Goal: Task Accomplishment & Management: Use online tool/utility

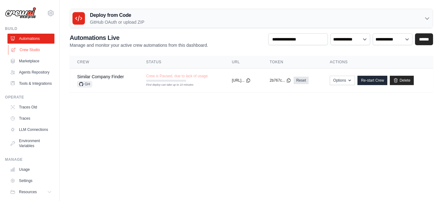
click at [31, 52] on link "Crew Studio" at bounding box center [31, 50] width 47 height 10
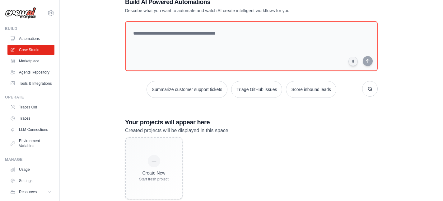
scroll to position [33, 0]
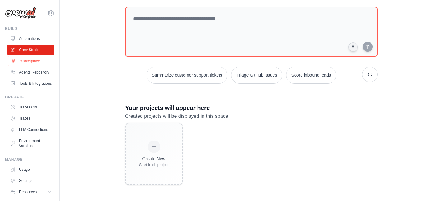
click at [39, 63] on link "Marketplace" at bounding box center [31, 61] width 47 height 10
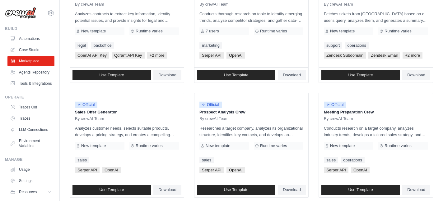
scroll to position [107, 0]
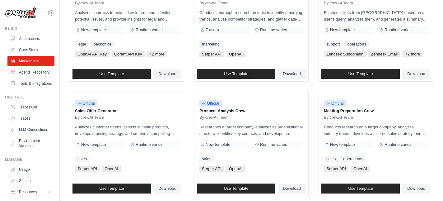
click at [101, 112] on p "Sales Offer Generator" at bounding box center [127, 111] width 104 height 6
click at [100, 112] on p "Sales Offer Generator" at bounding box center [127, 111] width 104 height 6
click at [100, 128] on p "Analyzes customer needs, selects suitable products, develops a pricing strategy…" at bounding box center [127, 129] width 104 height 13
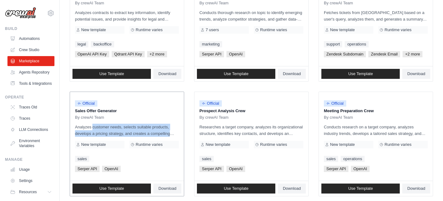
click at [100, 128] on p "Analyzes customer needs, selects suitable products, develops a pricing strategy…" at bounding box center [127, 129] width 104 height 13
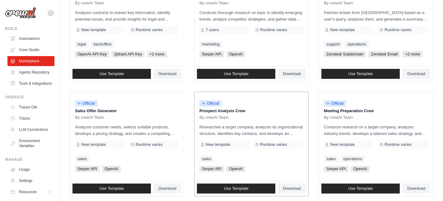
click at [230, 131] on p "Researches a target company, analyzes its organizational structure, identifies …" at bounding box center [251, 129] width 104 height 13
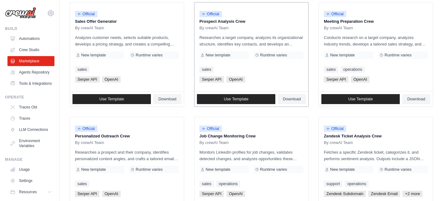
scroll to position [0, 0]
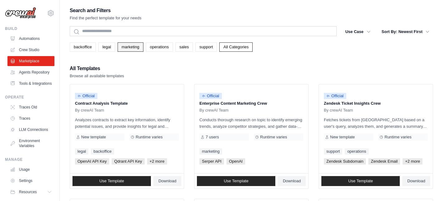
click at [124, 47] on link "marketing" at bounding box center [131, 46] width 26 height 9
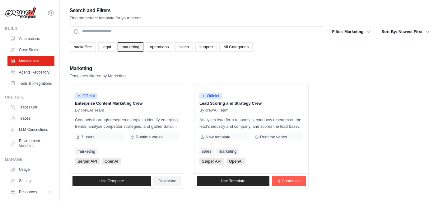
click at [135, 46] on link "marketing" at bounding box center [131, 46] width 26 height 9
click at [193, 47] on div "backoffice legal marketing operations sales support All Categories" at bounding box center [251, 46] width 363 height 9
click at [186, 47] on link "sales" at bounding box center [183, 46] width 17 height 9
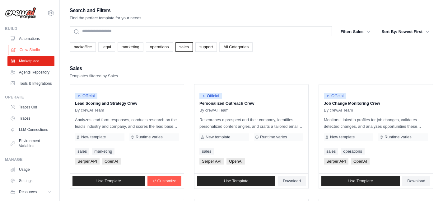
click at [25, 51] on link "Crew Studio" at bounding box center [31, 50] width 47 height 10
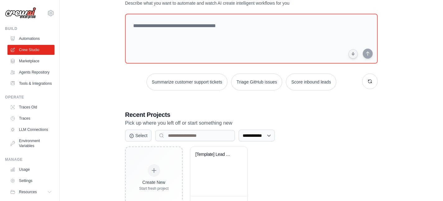
scroll to position [50, 0]
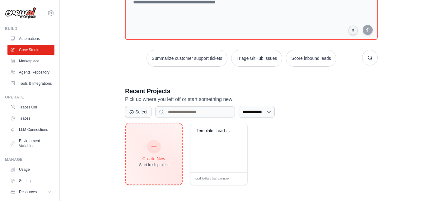
click at [146, 148] on div "Create New Start fresh project" at bounding box center [154, 153] width 30 height 27
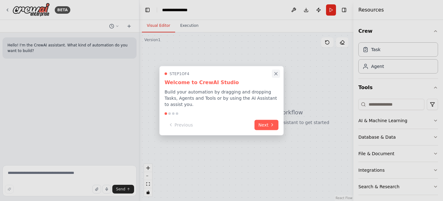
click at [277, 73] on icon "Close walkthrough" at bounding box center [276, 74] width 6 height 6
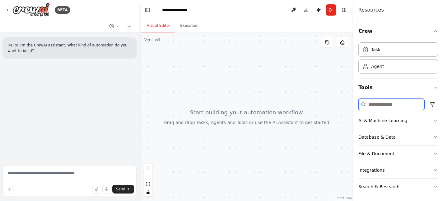
click at [379, 106] on input at bounding box center [391, 104] width 66 height 11
click at [380, 90] on button "Tools" at bounding box center [398, 87] width 80 height 17
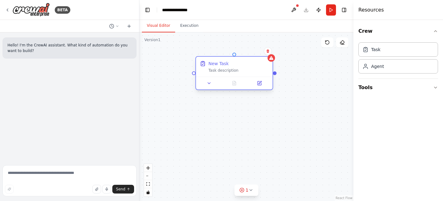
drag, startPoint x: 272, startPoint y: 53, endPoint x: 227, endPoint y: 58, distance: 45.0
click at [227, 58] on div "New Task Task description" at bounding box center [234, 67] width 77 height 20
click at [437, 87] on icon "button" at bounding box center [435, 87] width 5 height 5
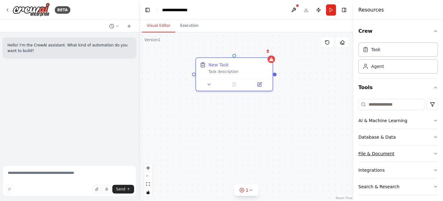
scroll to position [21, 0]
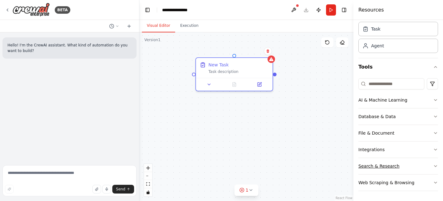
click at [434, 169] on button "Search & Research" at bounding box center [398, 166] width 80 height 16
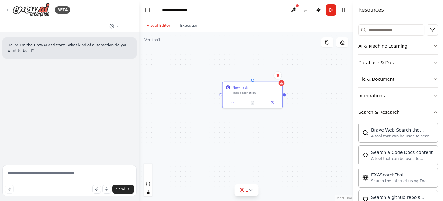
scroll to position [70, 0]
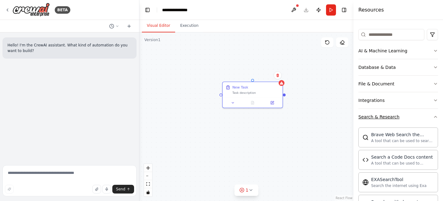
click at [433, 117] on icon "button" at bounding box center [435, 116] width 5 height 5
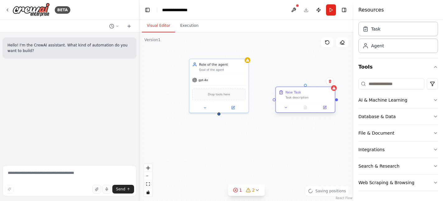
drag, startPoint x: 257, startPoint y: 88, endPoint x: 311, endPoint y: 93, distance: 54.3
click at [311, 93] on div "New Task" at bounding box center [308, 92] width 47 height 5
click at [208, 107] on button at bounding box center [204, 107] width 27 height 6
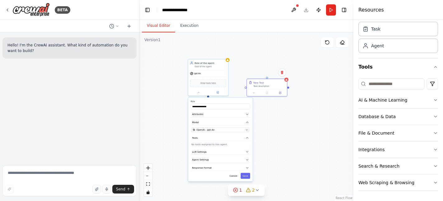
drag, startPoint x: 167, startPoint y: 112, endPoint x: 172, endPoint y: 96, distance: 16.6
click at [172, 96] on div "**********" at bounding box center [246, 116] width 214 height 168
click at [200, 92] on icon at bounding box center [198, 91] width 2 height 2
